Goal: Task Accomplishment & Management: Manage account settings

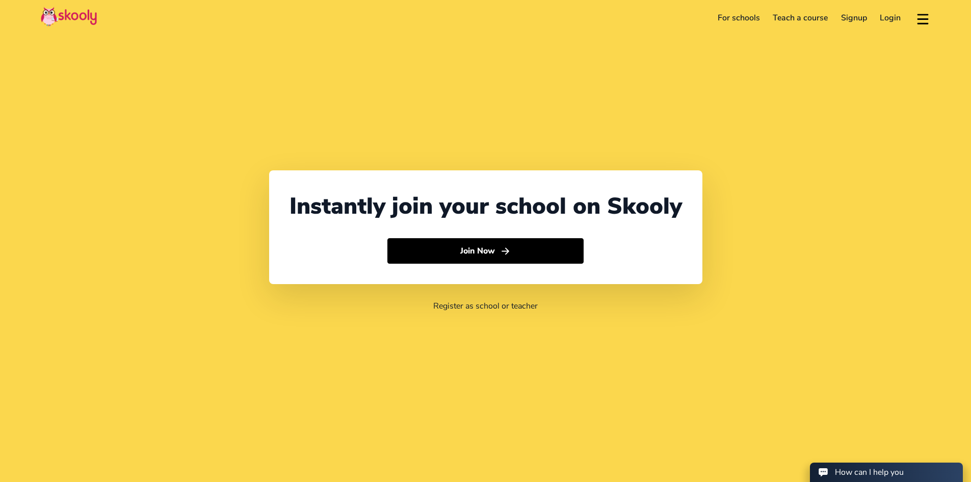
click at [897, 18] on link "Login" at bounding box center [891, 18] width 34 height 16
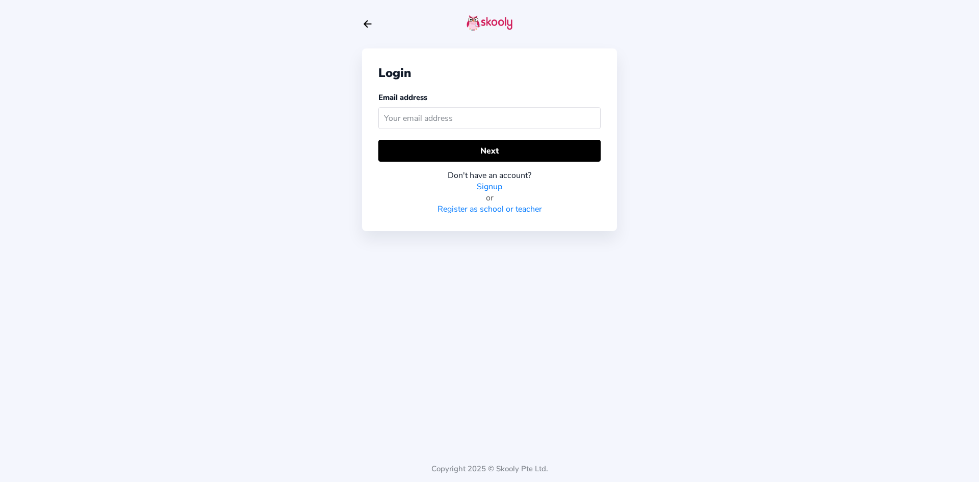
click at [456, 118] on input "text" at bounding box center [489, 118] width 222 height 22
type input "rivaccnts@gmail.com"
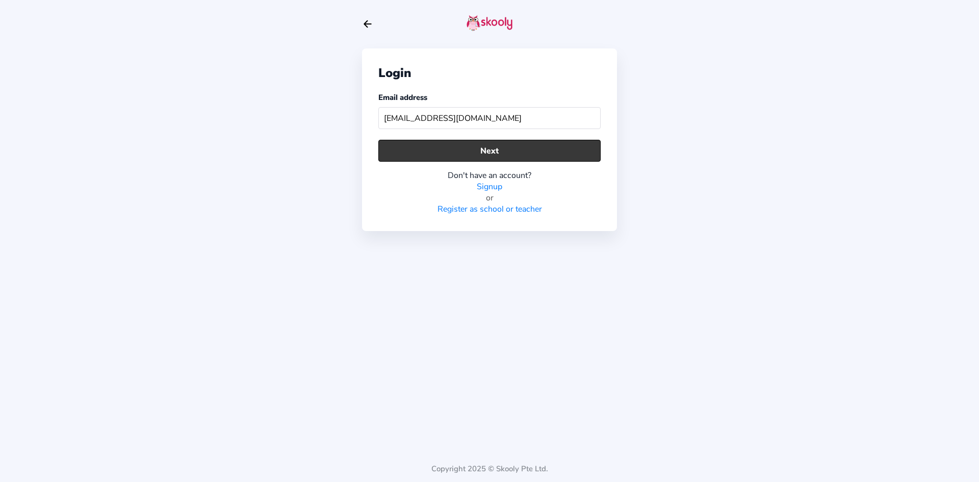
click at [469, 148] on button "Next" at bounding box center [489, 151] width 222 height 22
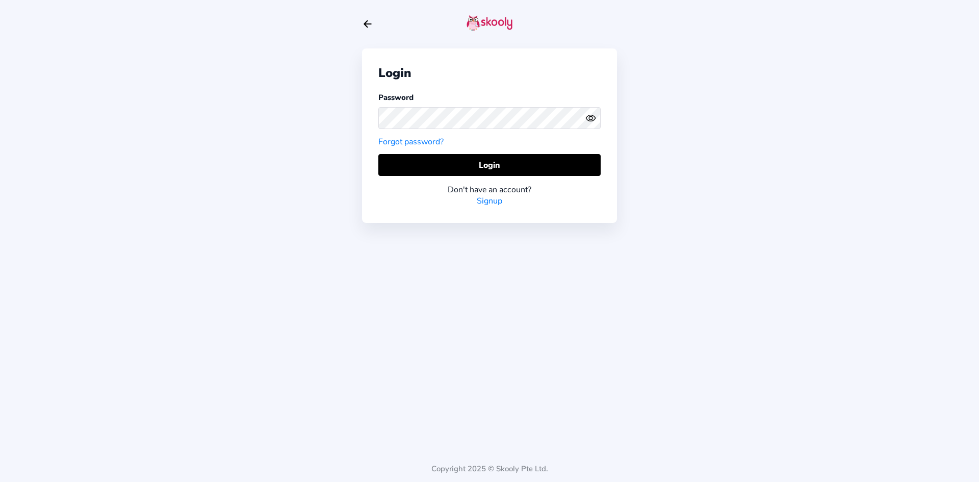
click at [594, 118] on icon "Eye" at bounding box center [590, 118] width 11 height 11
click at [416, 168] on button "Login" at bounding box center [489, 165] width 222 height 22
click at [419, 167] on button "Login" at bounding box center [489, 165] width 222 height 22
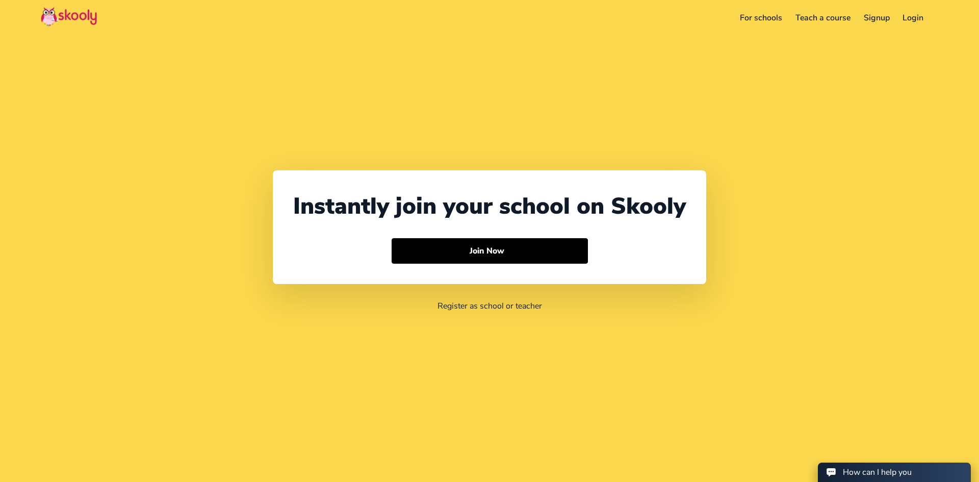
select select "971"
select select "[GEOGRAPHIC_DATA]"
select select "[GEOGRAPHIC_DATA]/[GEOGRAPHIC_DATA]"
